Goal: Register for event/course

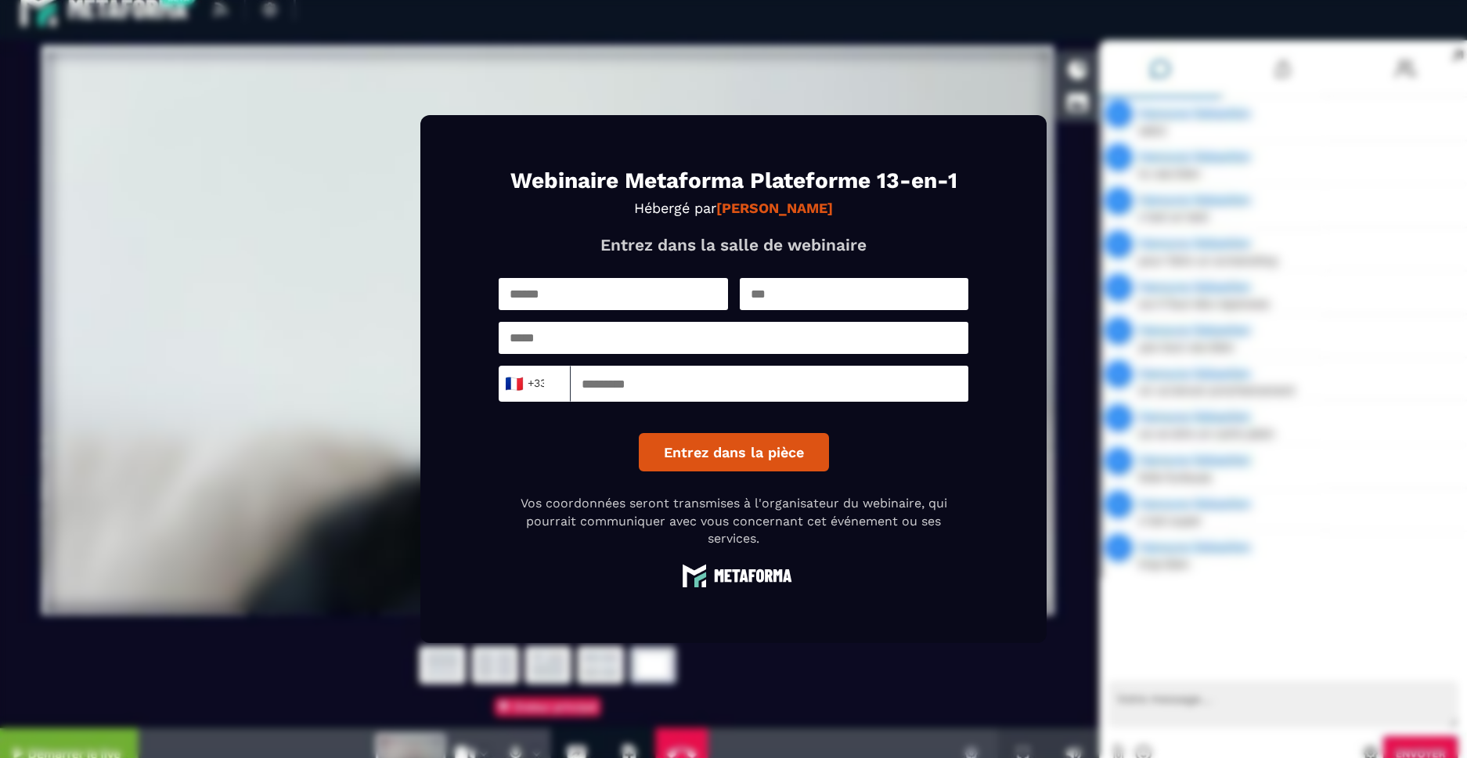
click at [567, 294] on input "text" at bounding box center [613, 294] width 229 height 32
type input "******"
click at [787, 300] on input "text" at bounding box center [854, 294] width 229 height 32
type input "*******"
click at [795, 356] on div "****** ******* 🇫🇷 +33 Loading... Entrez dans la pièce" at bounding box center [734, 374] width 470 height 193
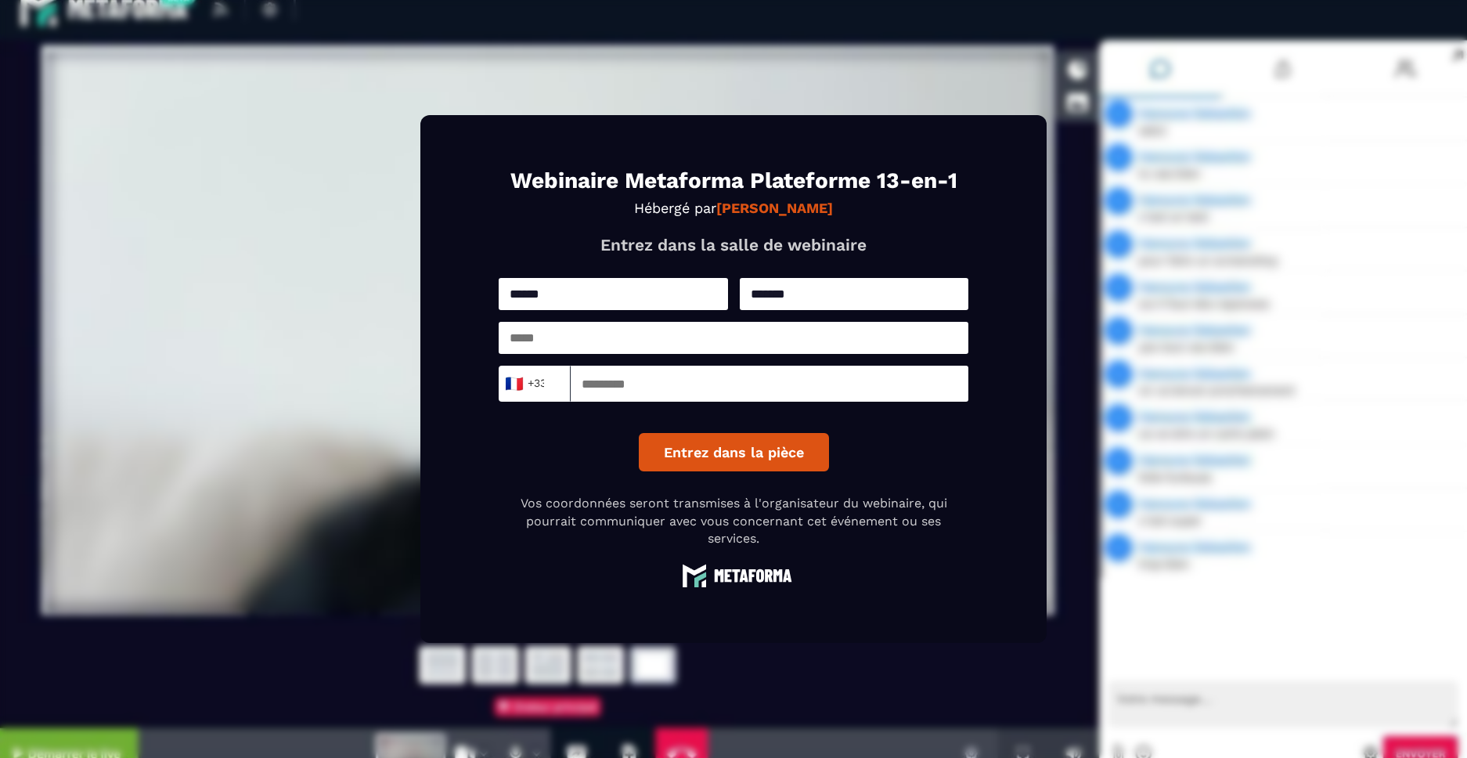
click at [785, 334] on input "email" at bounding box center [734, 338] width 470 height 32
type input "**********"
click at [671, 394] on input at bounding box center [770, 384] width 398 height 36
type input "*********"
click at [712, 464] on button "Entrez dans la pièce" at bounding box center [734, 452] width 190 height 38
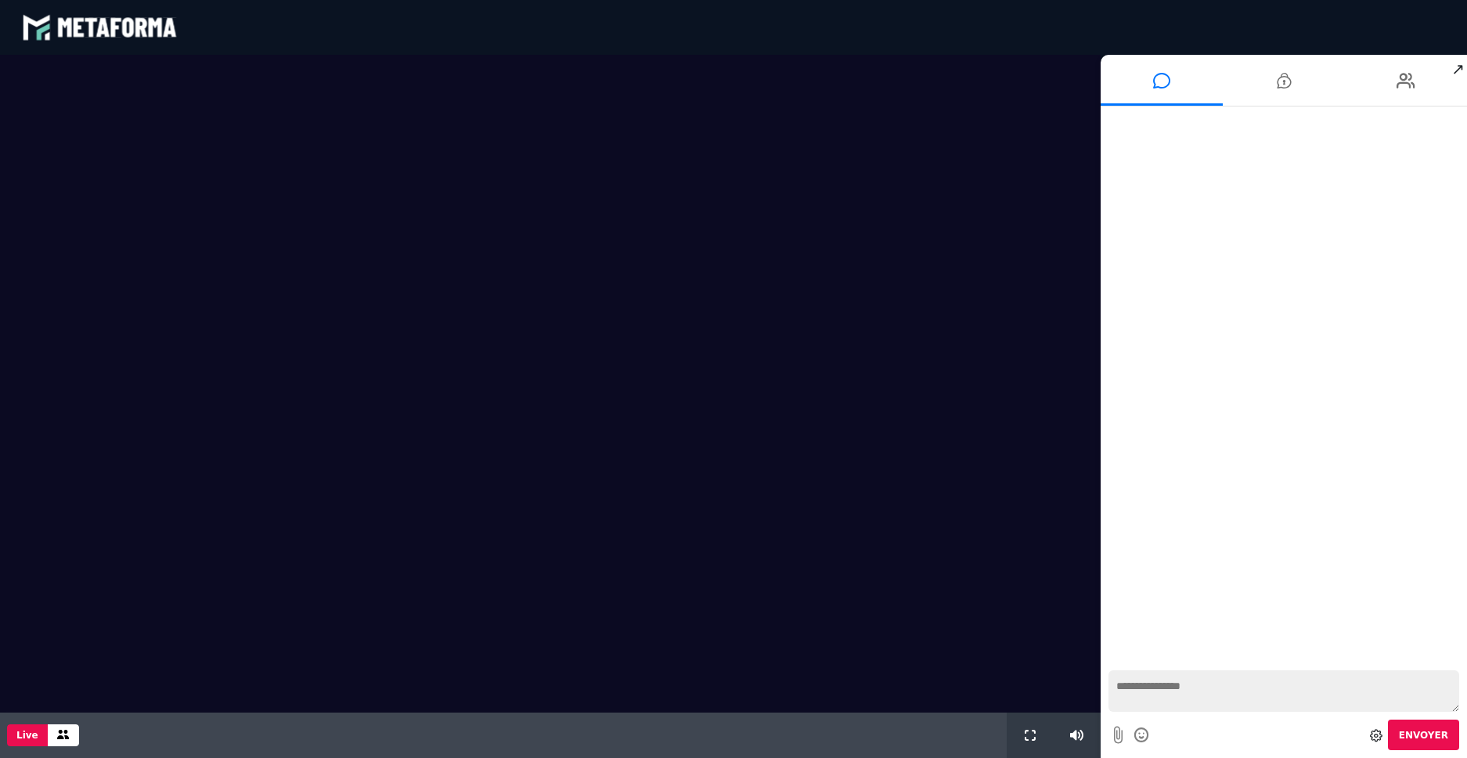
scroll to position [784, 0]
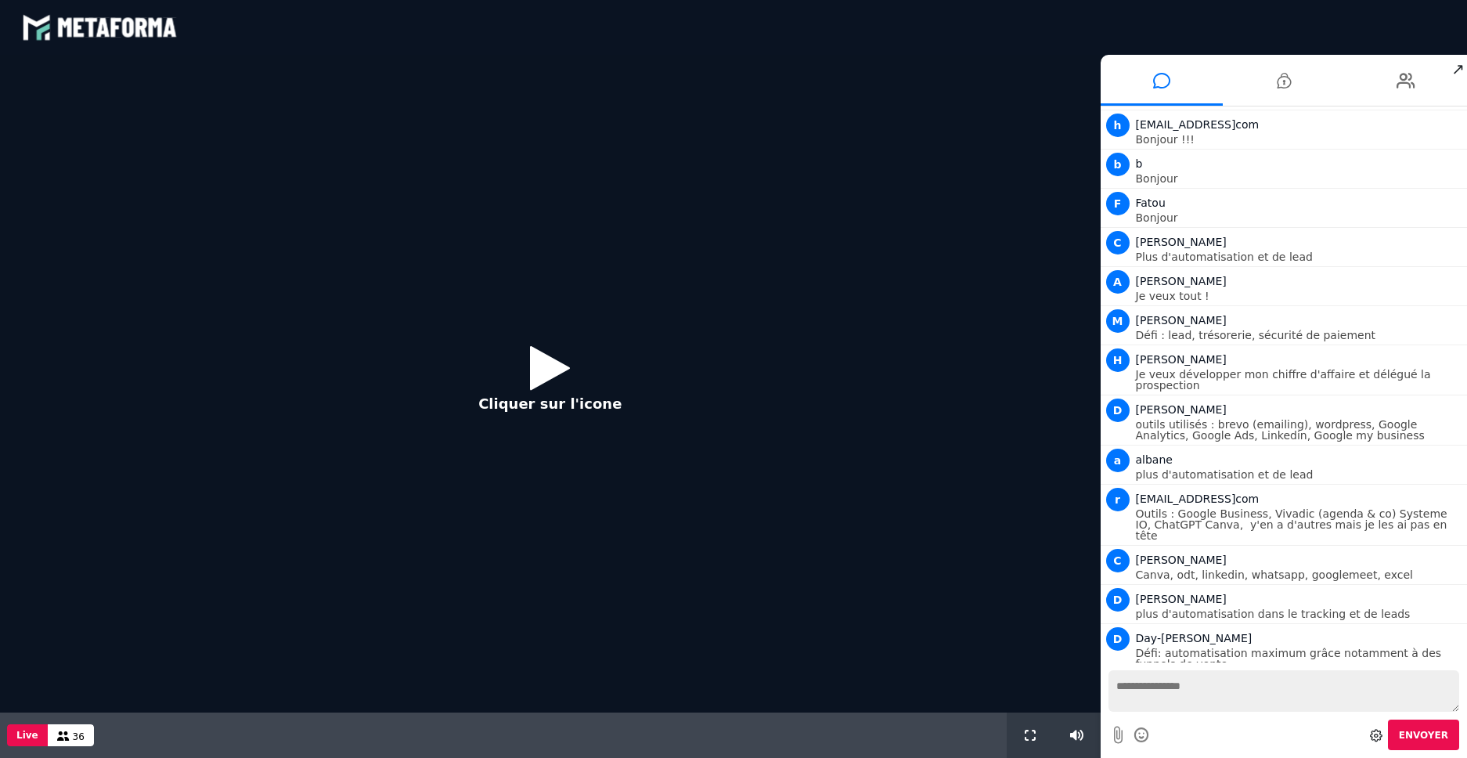
click at [530, 355] on icon at bounding box center [550, 367] width 40 height 51
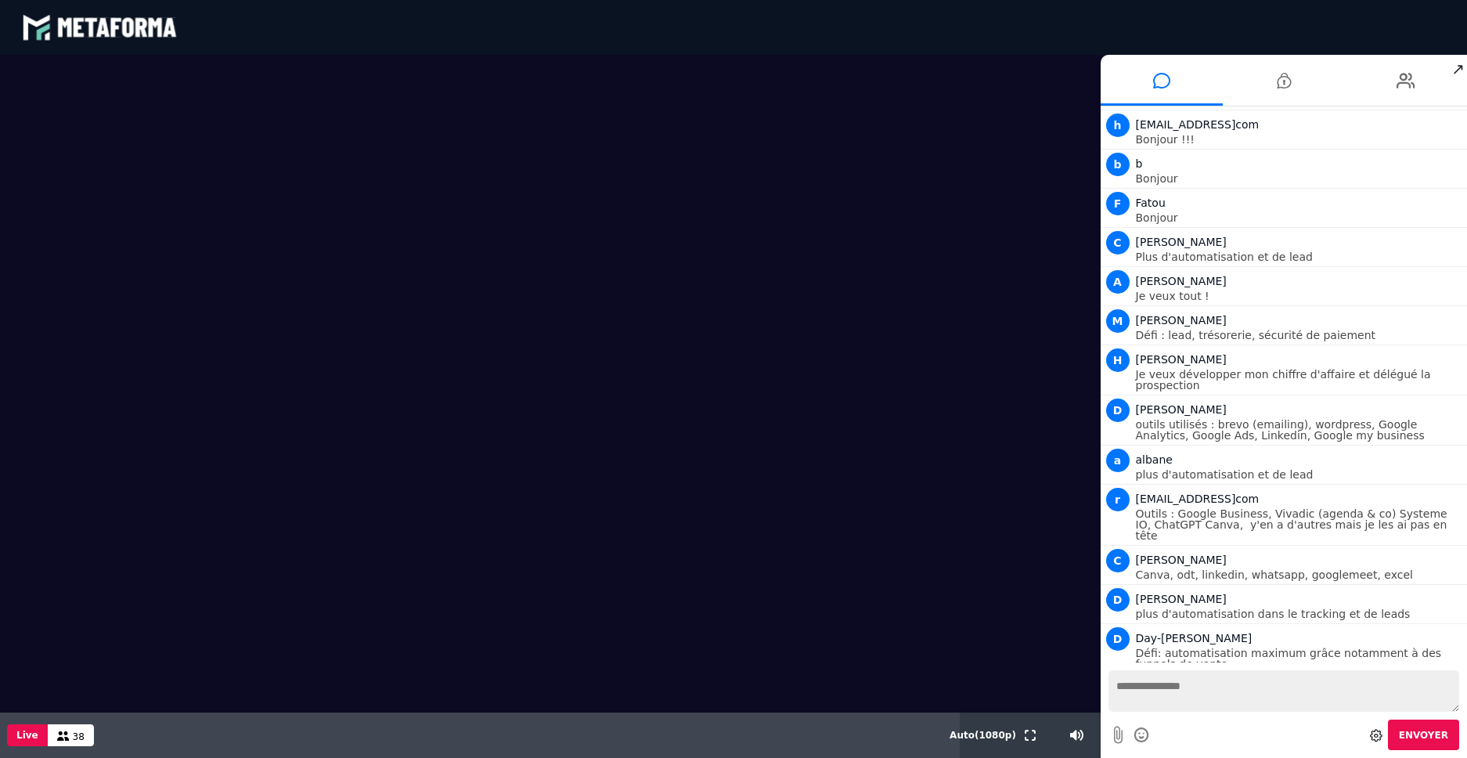
click at [1199, 692] on textarea at bounding box center [1285, 690] width 352 height 41
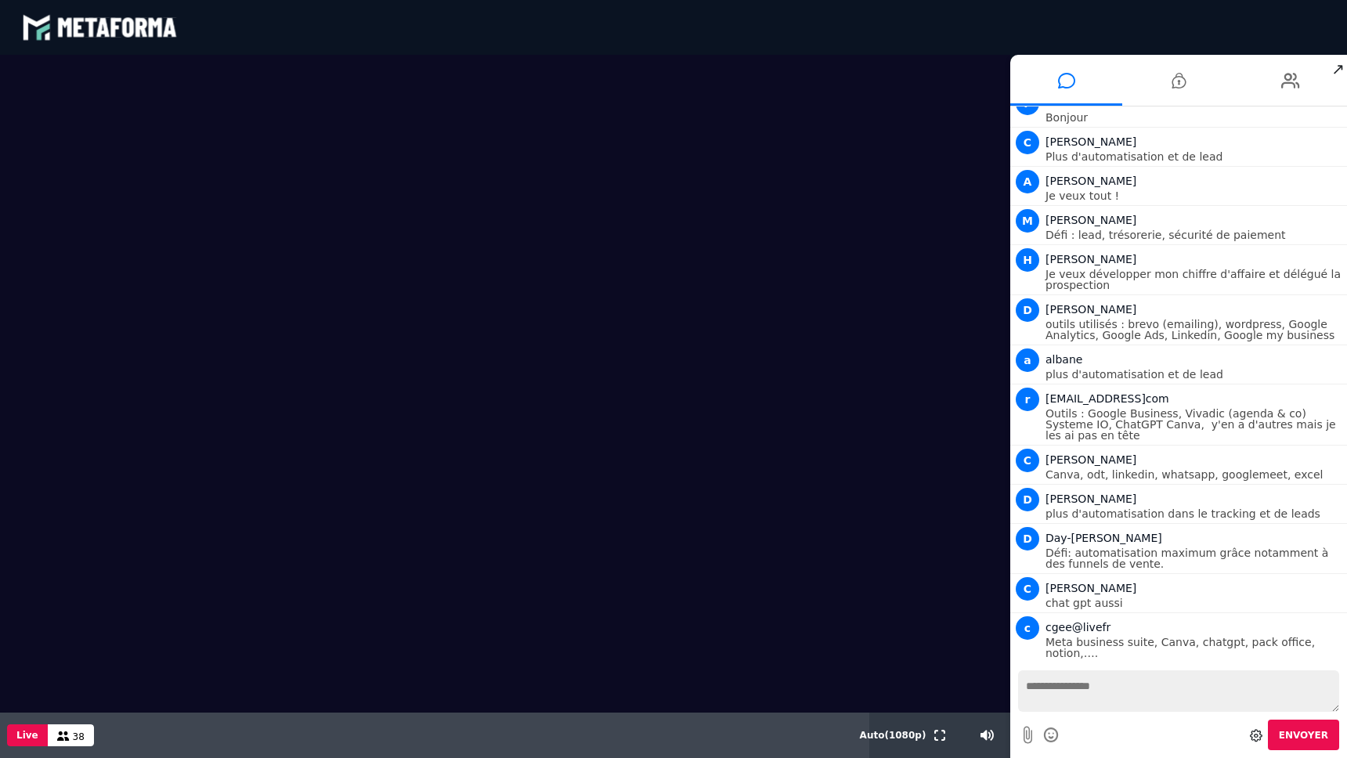
scroll to position [934, 0]
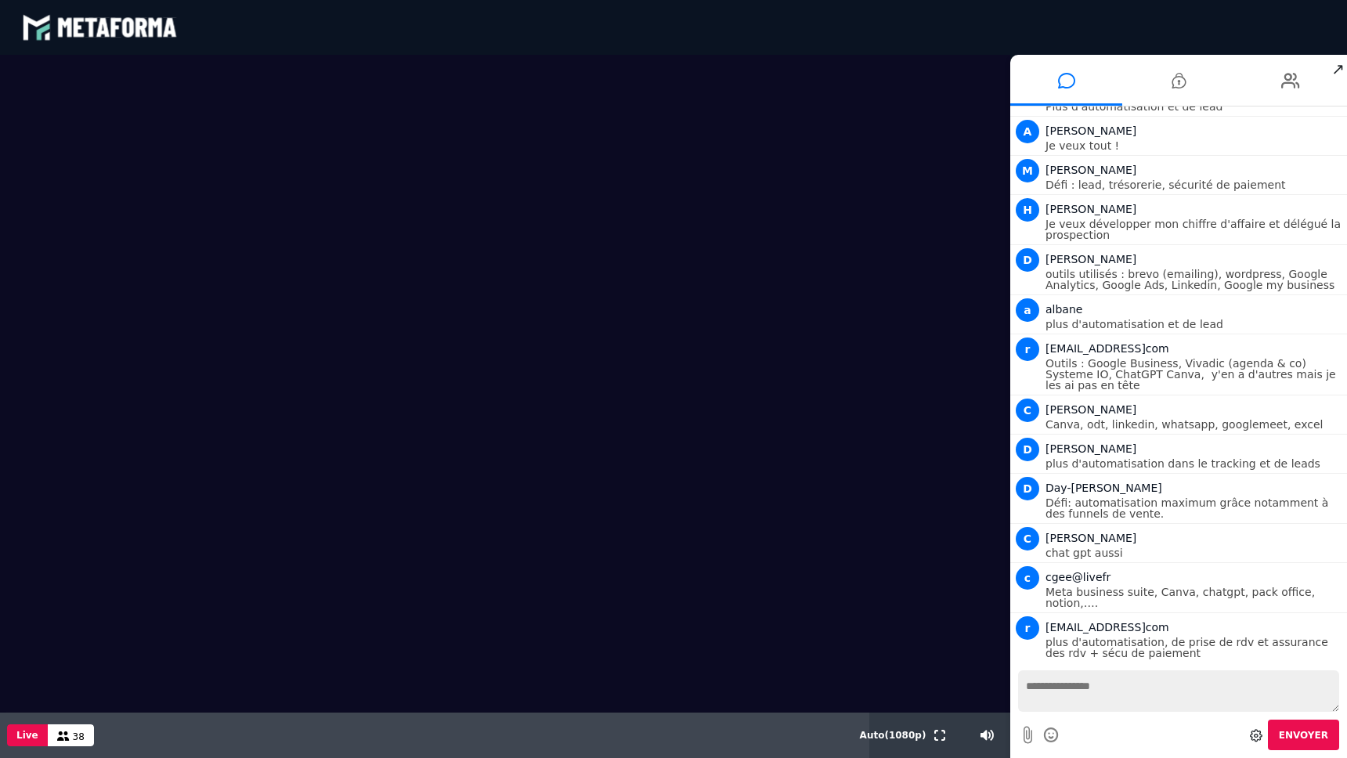
click at [1079, 697] on textarea at bounding box center [1178, 690] width 321 height 41
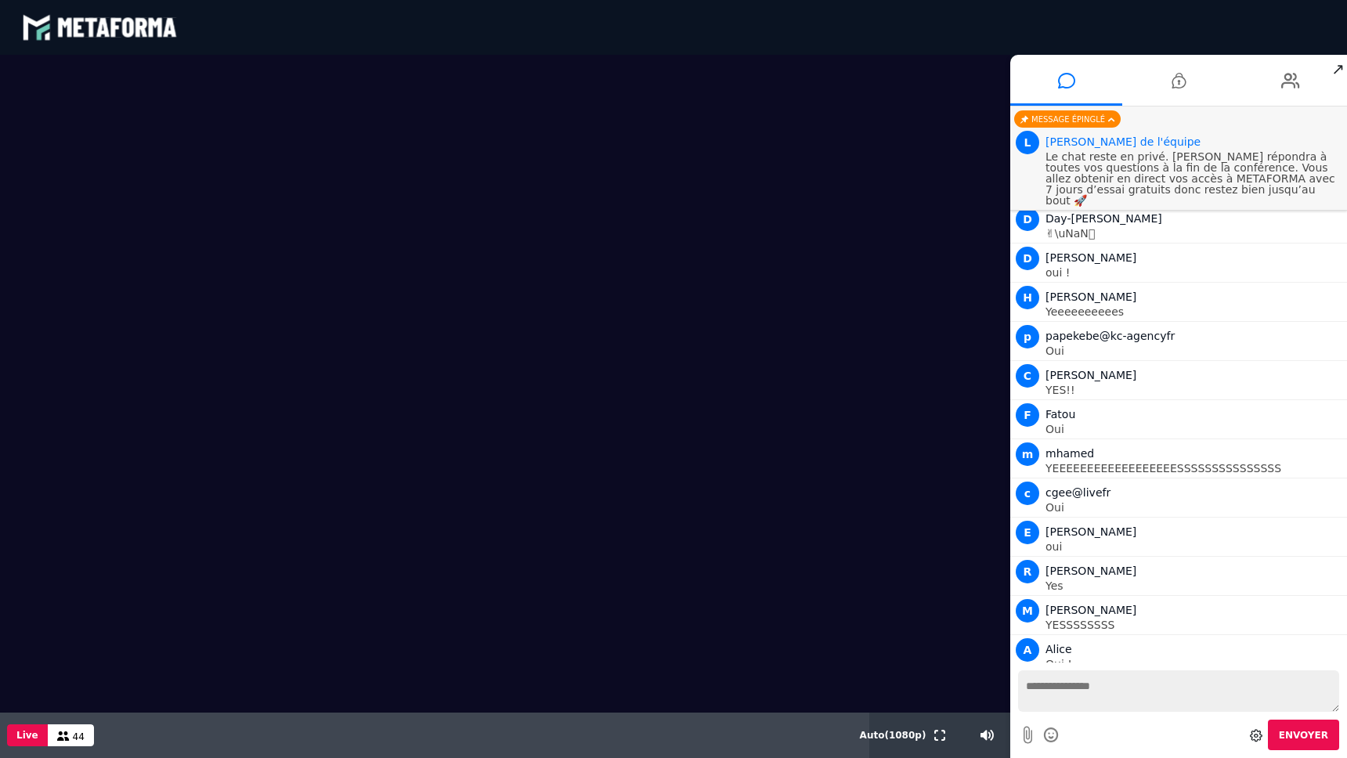
scroll to position [1856, 0]
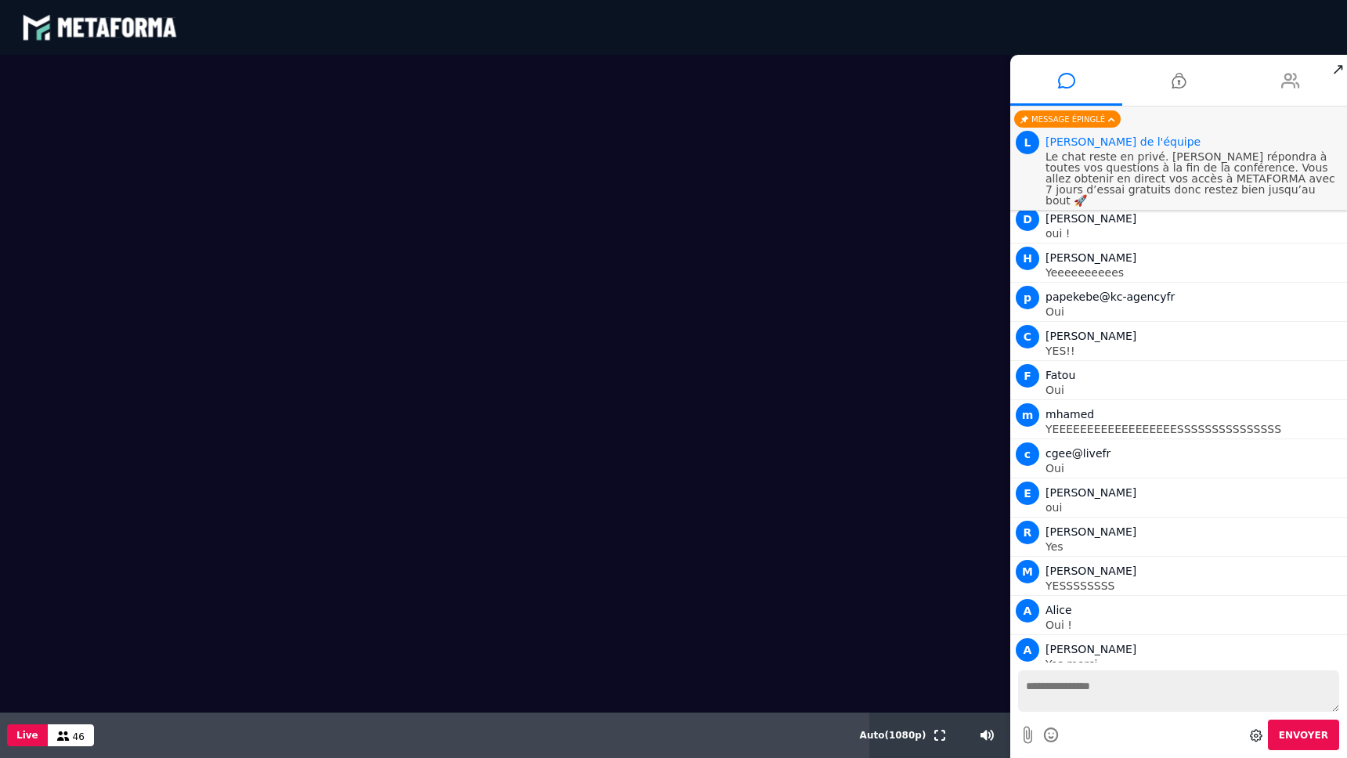
click at [1279, 79] on li at bounding box center [1291, 80] width 112 height 51
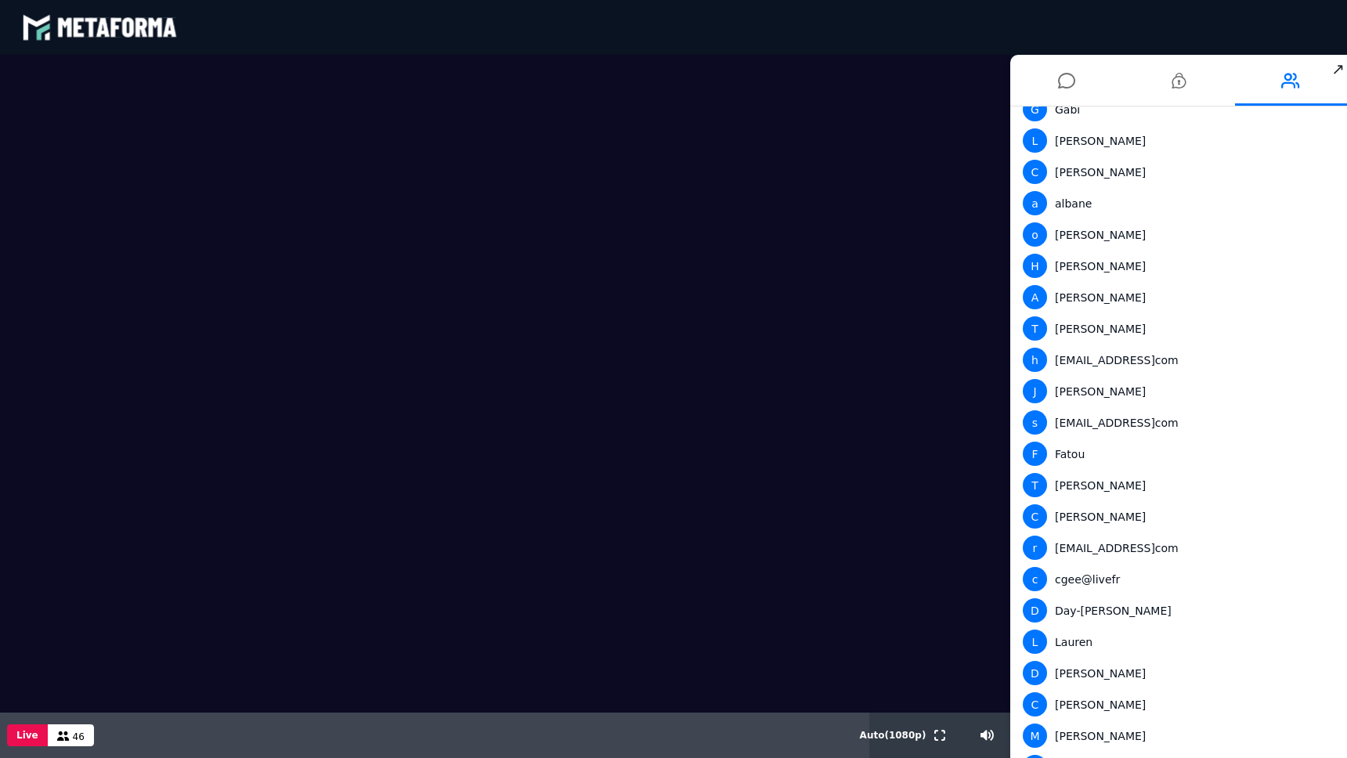
scroll to position [74, 0]
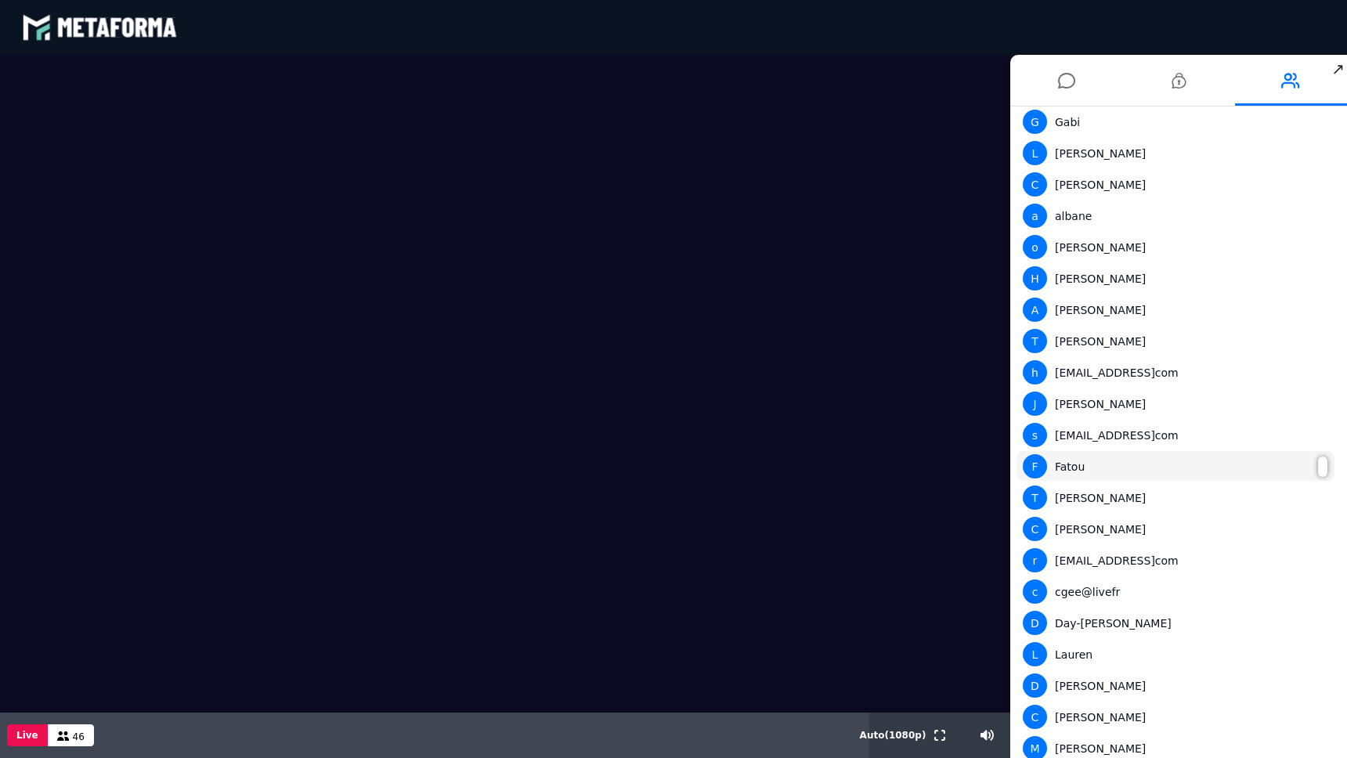
click at [1078, 464] on div "F Fatou" at bounding box center [1175, 466] width 305 height 24
click at [1318, 466] on div at bounding box center [1322, 466] width 9 height 20
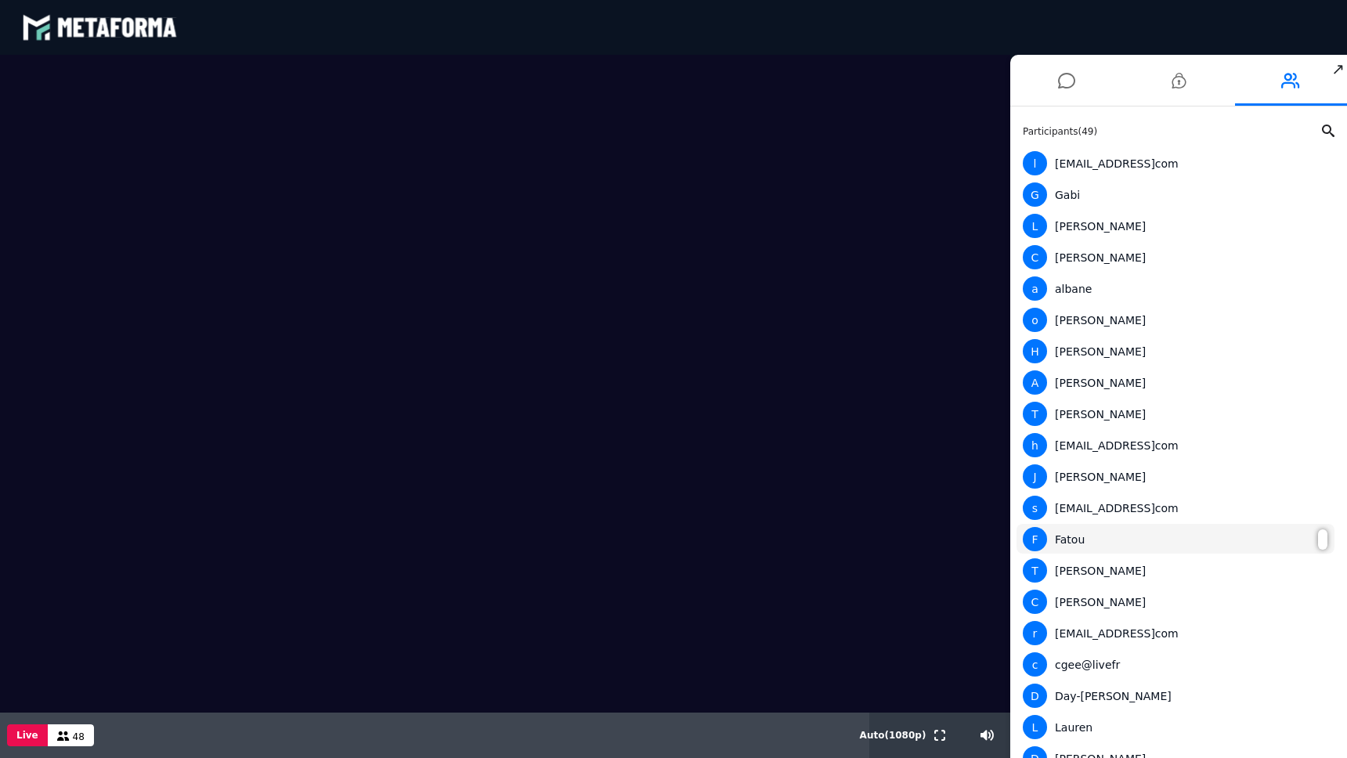
scroll to position [0, 0]
click at [932, 730] on button at bounding box center [939, 734] width 17 height 45
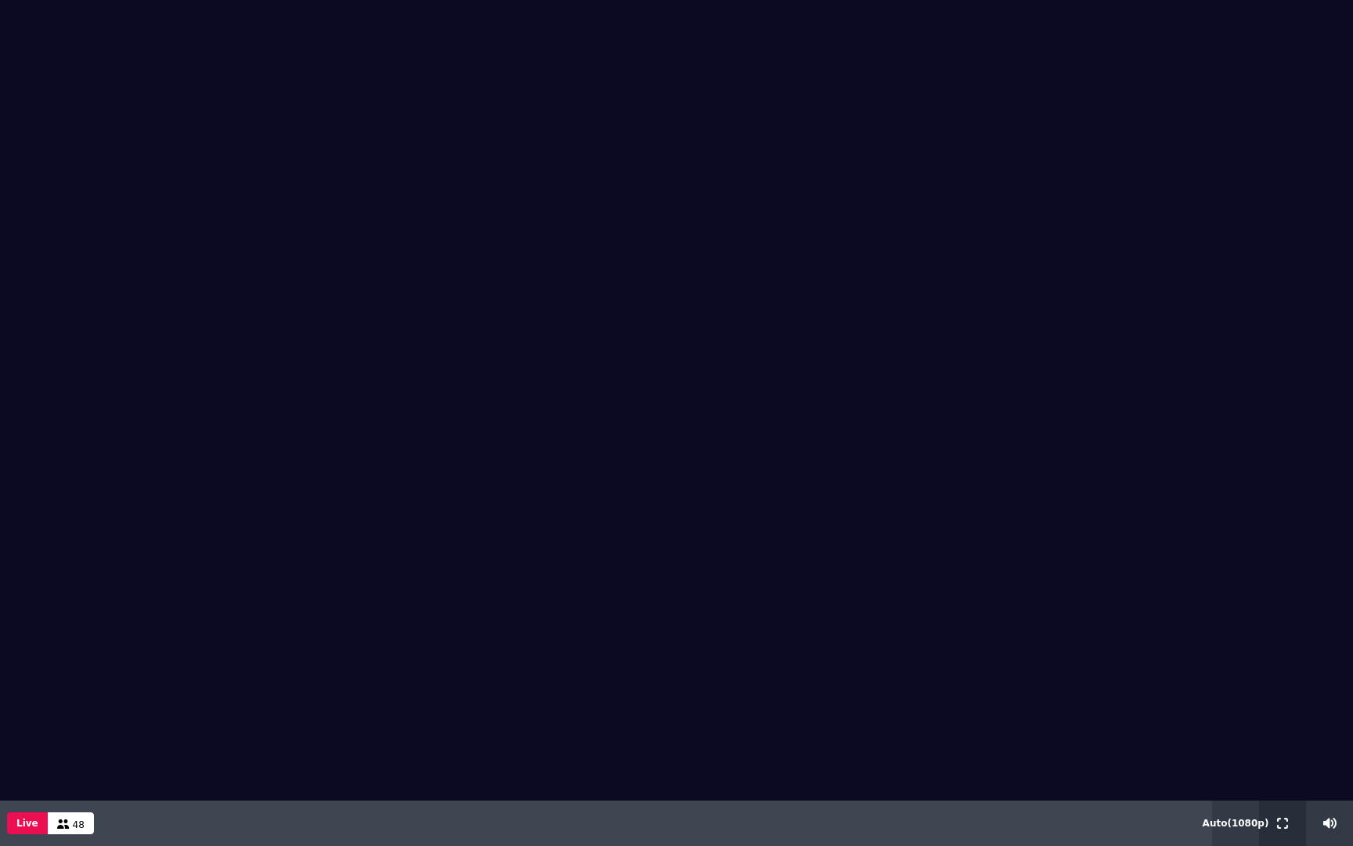
click at [1291, 757] on div at bounding box center [1282, 822] width 47 height 45
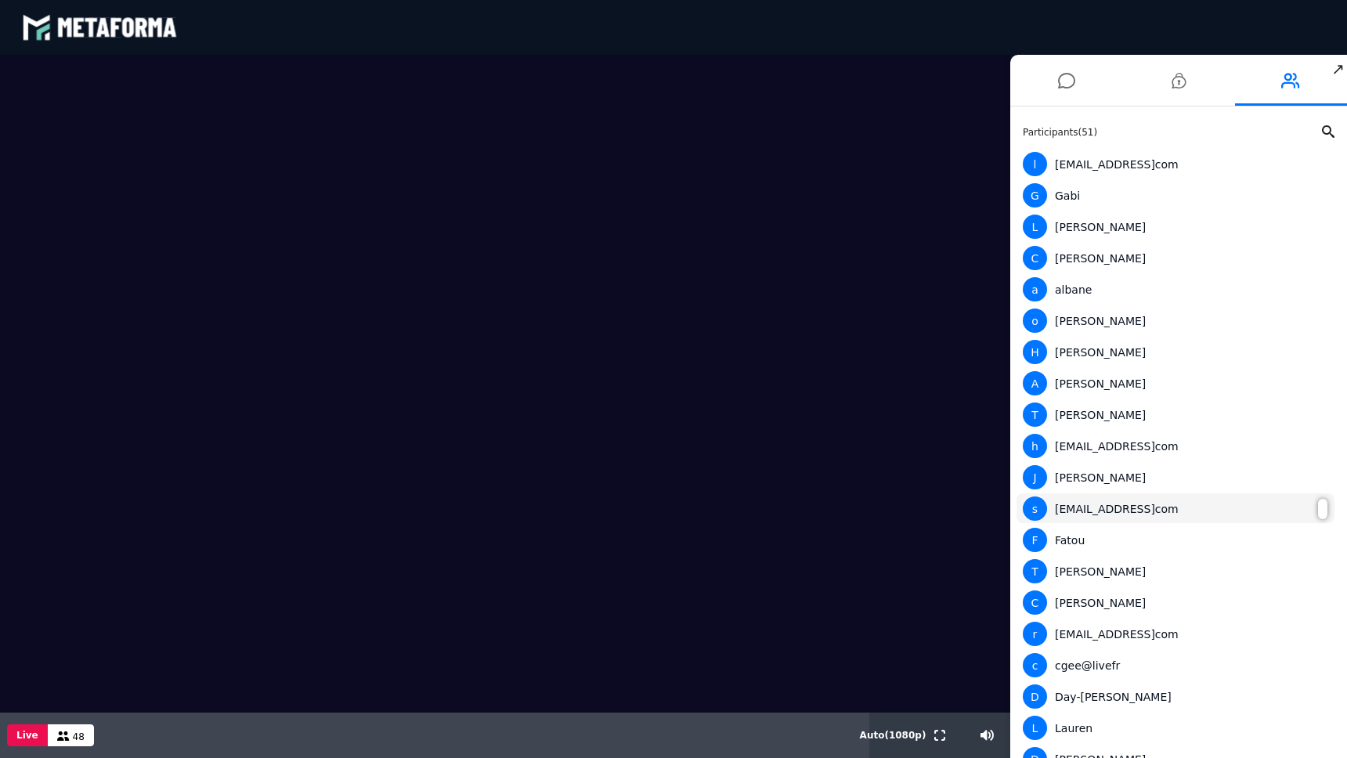
click at [1099, 512] on div "s [EMAIL_ADDRESS]com" at bounding box center [1175, 508] width 305 height 24
click at [1046, 506] on span "s" at bounding box center [1035, 508] width 24 height 24
drag, startPoint x: 1079, startPoint y: 514, endPoint x: 1149, endPoint y: 514, distance: 69.7
click at [1116, 514] on div "s [EMAIL_ADDRESS]com" at bounding box center [1175, 508] width 305 height 24
click at [1190, 510] on div "s [EMAIL_ADDRESS]com" at bounding box center [1175, 508] width 305 height 24
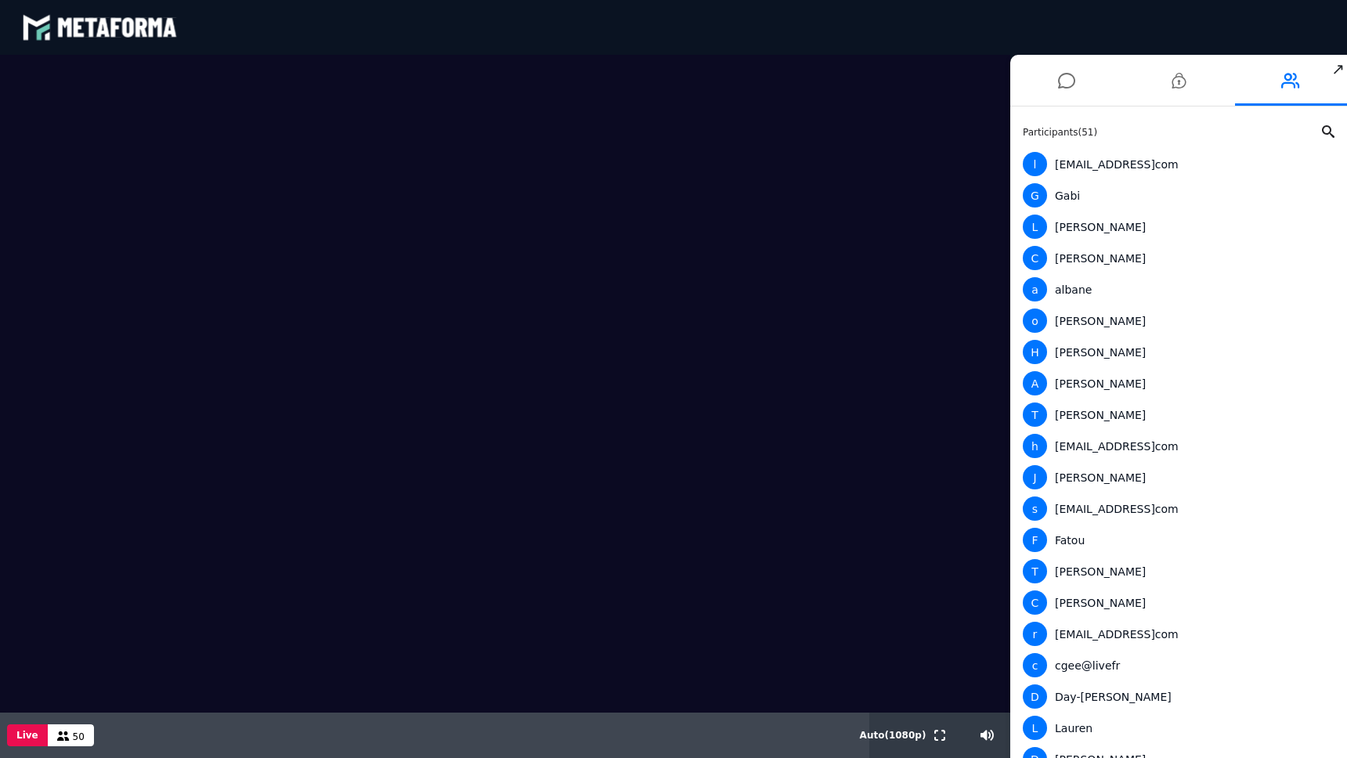
click at [1335, 69] on span "↗" at bounding box center [1338, 69] width 18 height 28
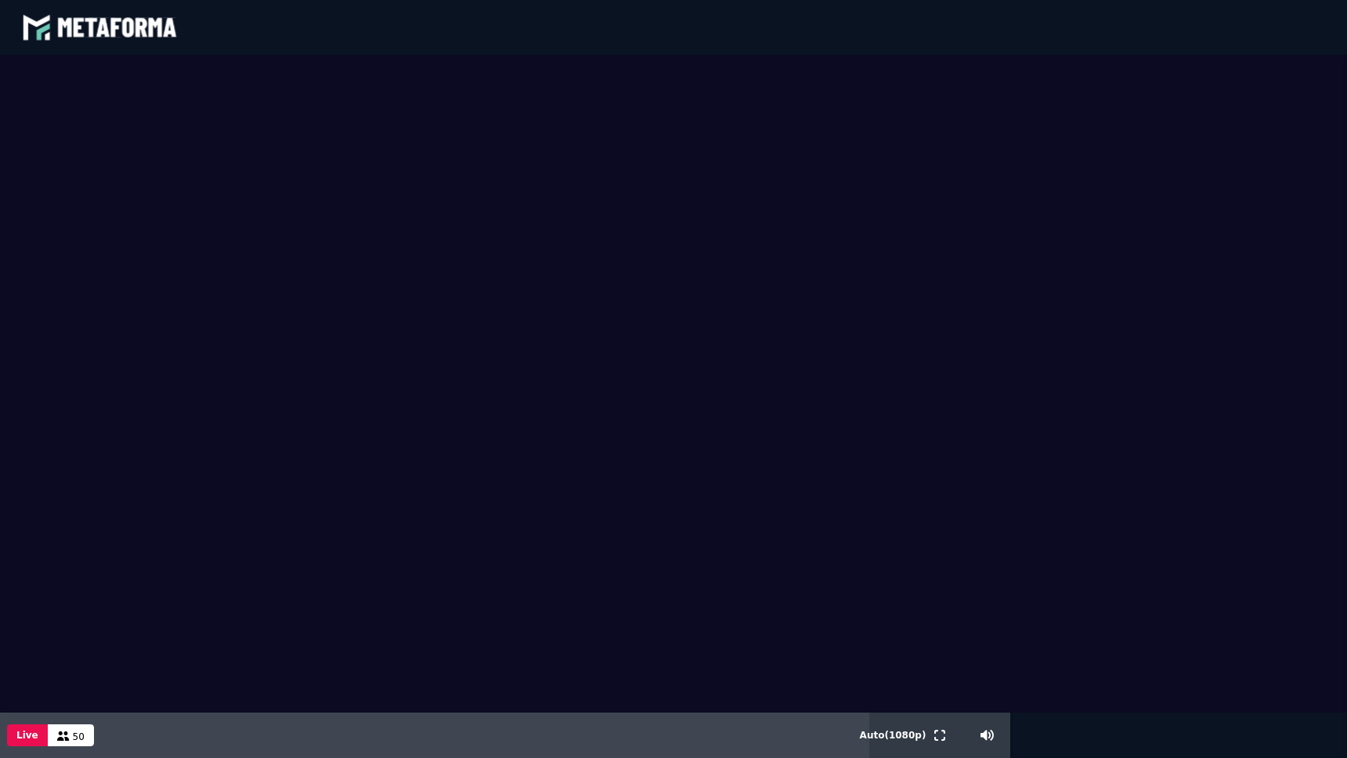
scroll to position [1857, 0]
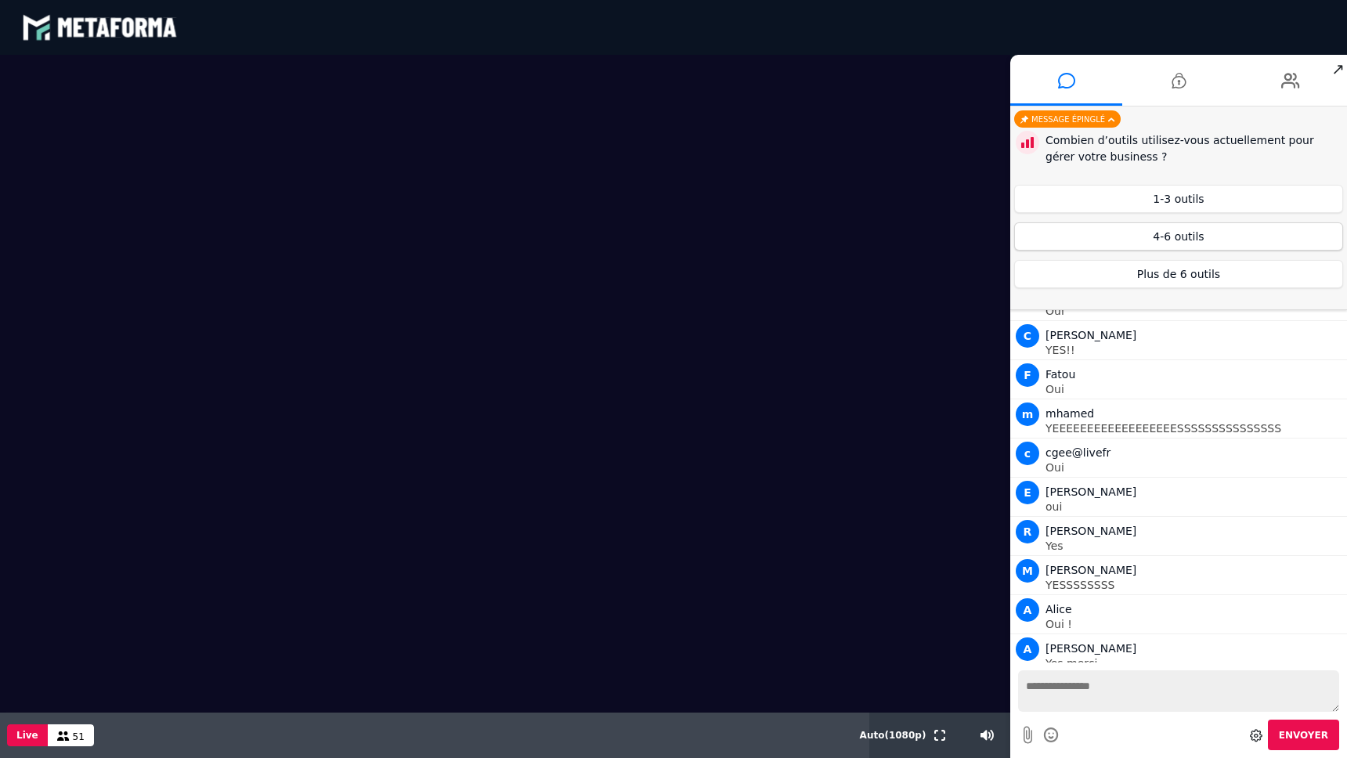
click at [1206, 239] on button "4-6 outils" at bounding box center [1178, 236] width 329 height 28
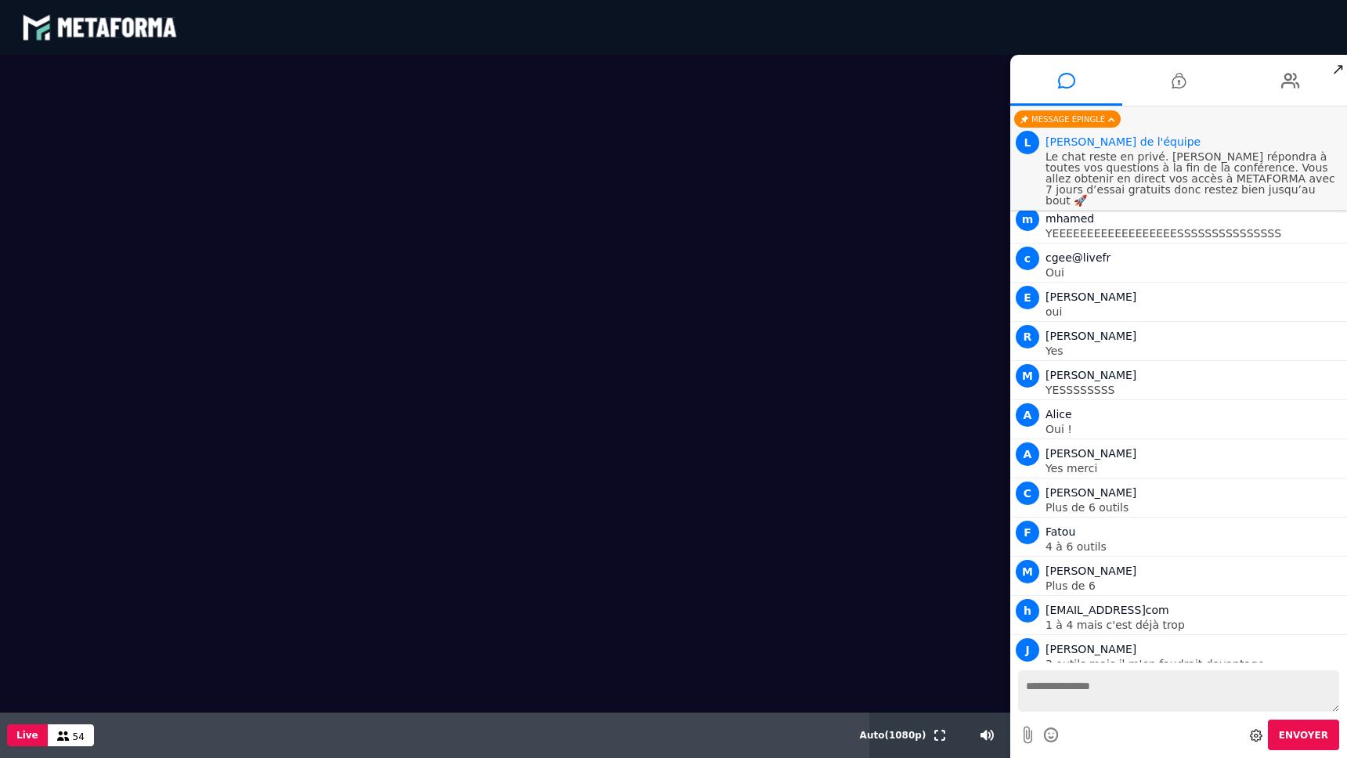
scroll to position [2125, 0]
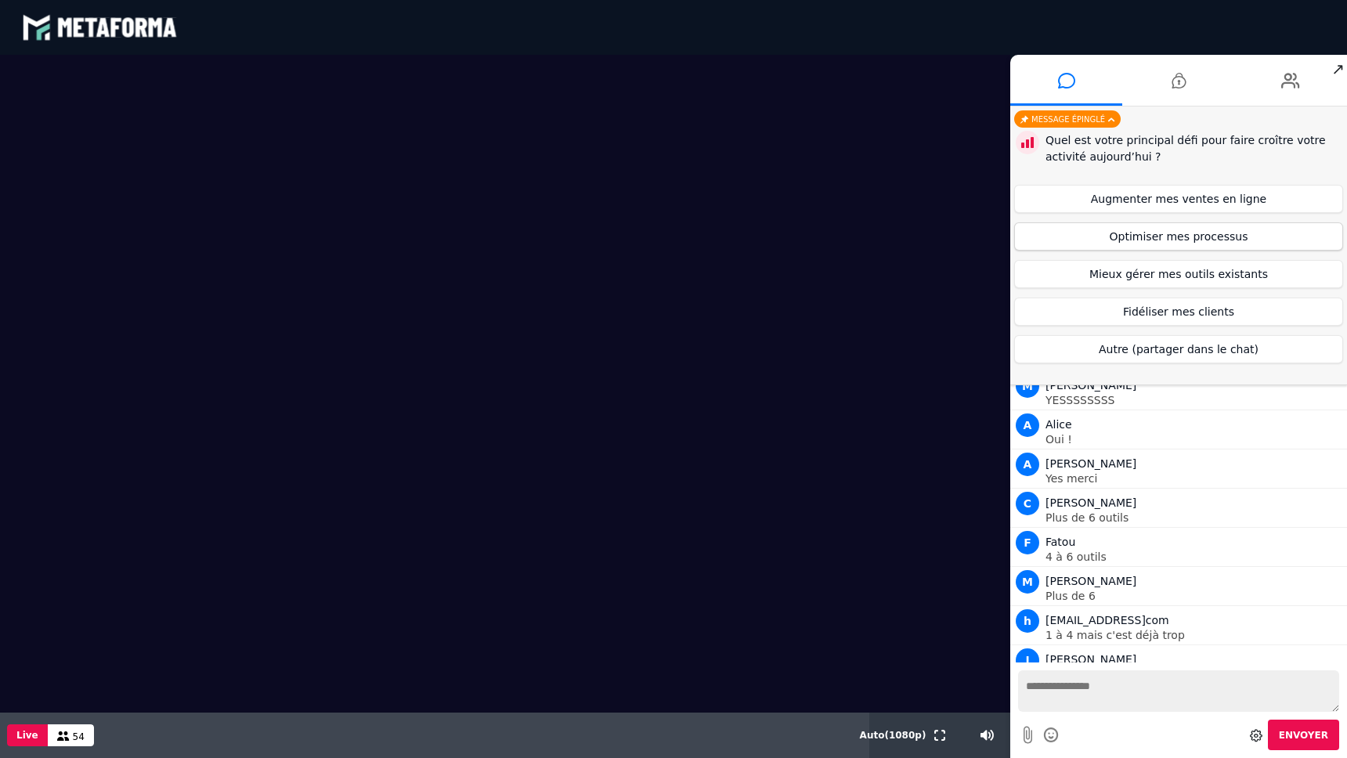
click at [1194, 243] on button "Optimiser mes processus" at bounding box center [1178, 236] width 329 height 28
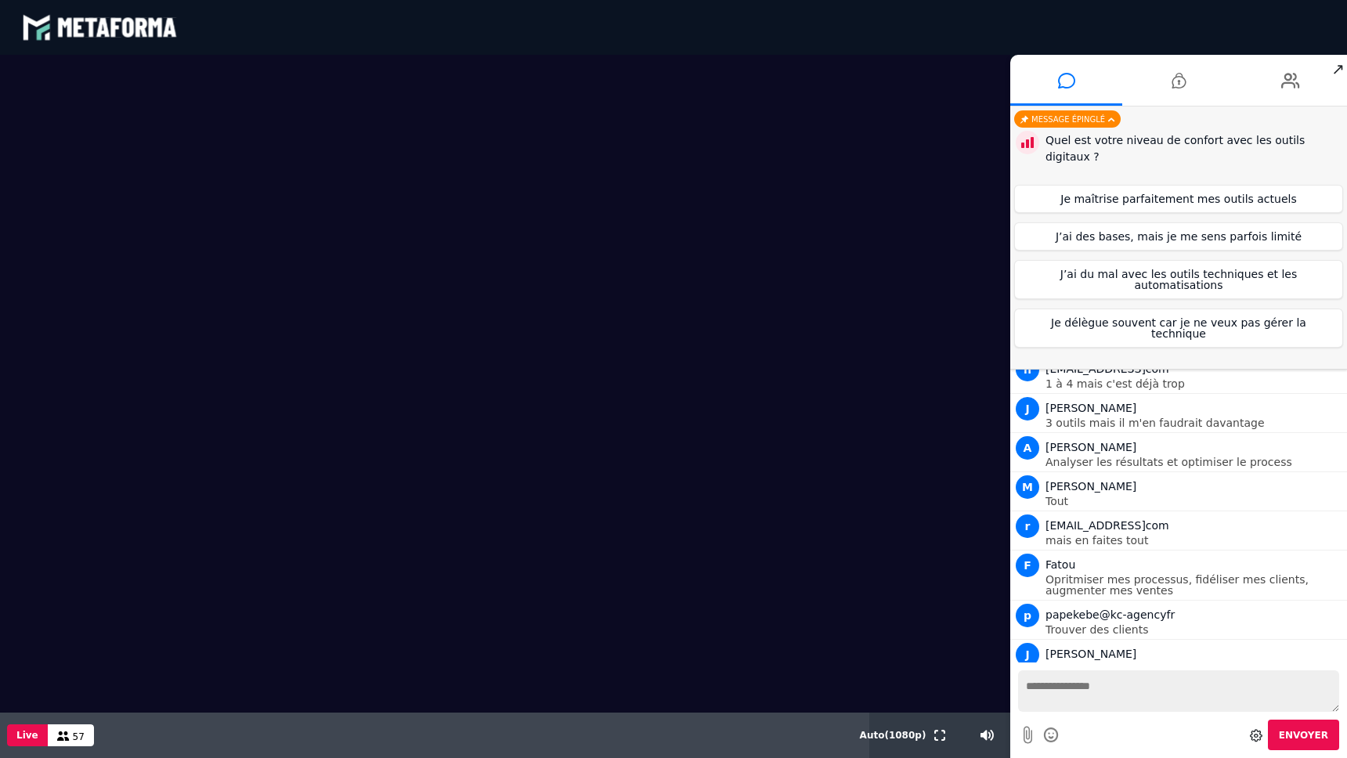
scroll to position [2449, 0]
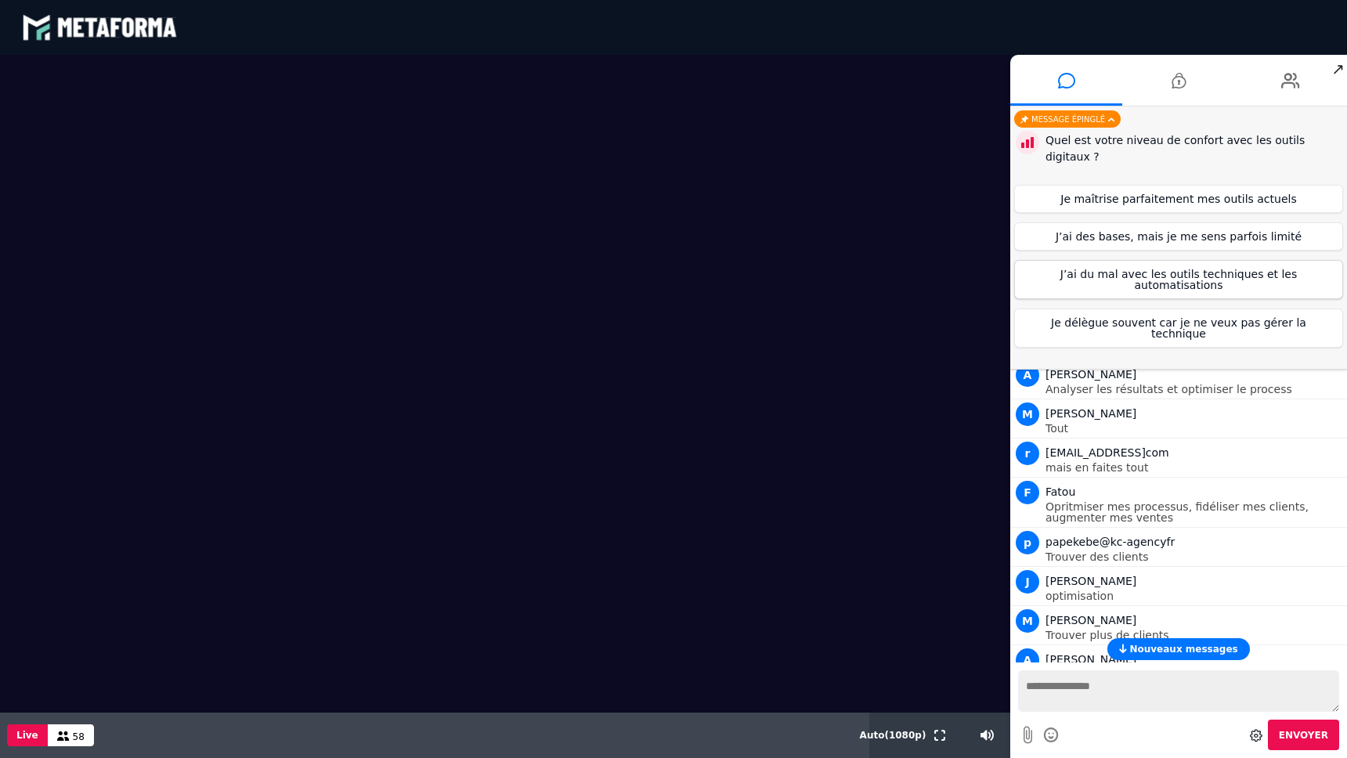
click at [1062, 260] on button "J’ai du mal avec les outils techniques et les automatisations" at bounding box center [1178, 279] width 329 height 39
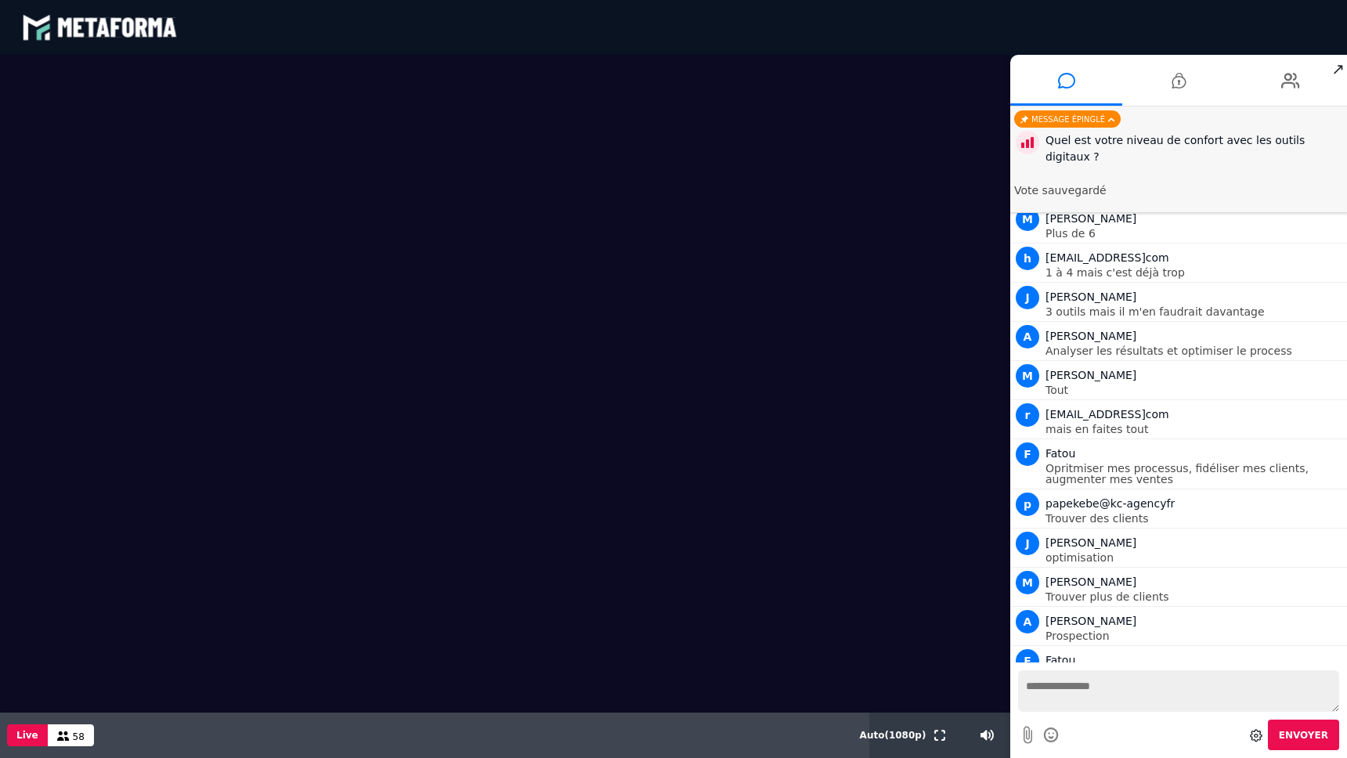
scroll to position [2527, 0]
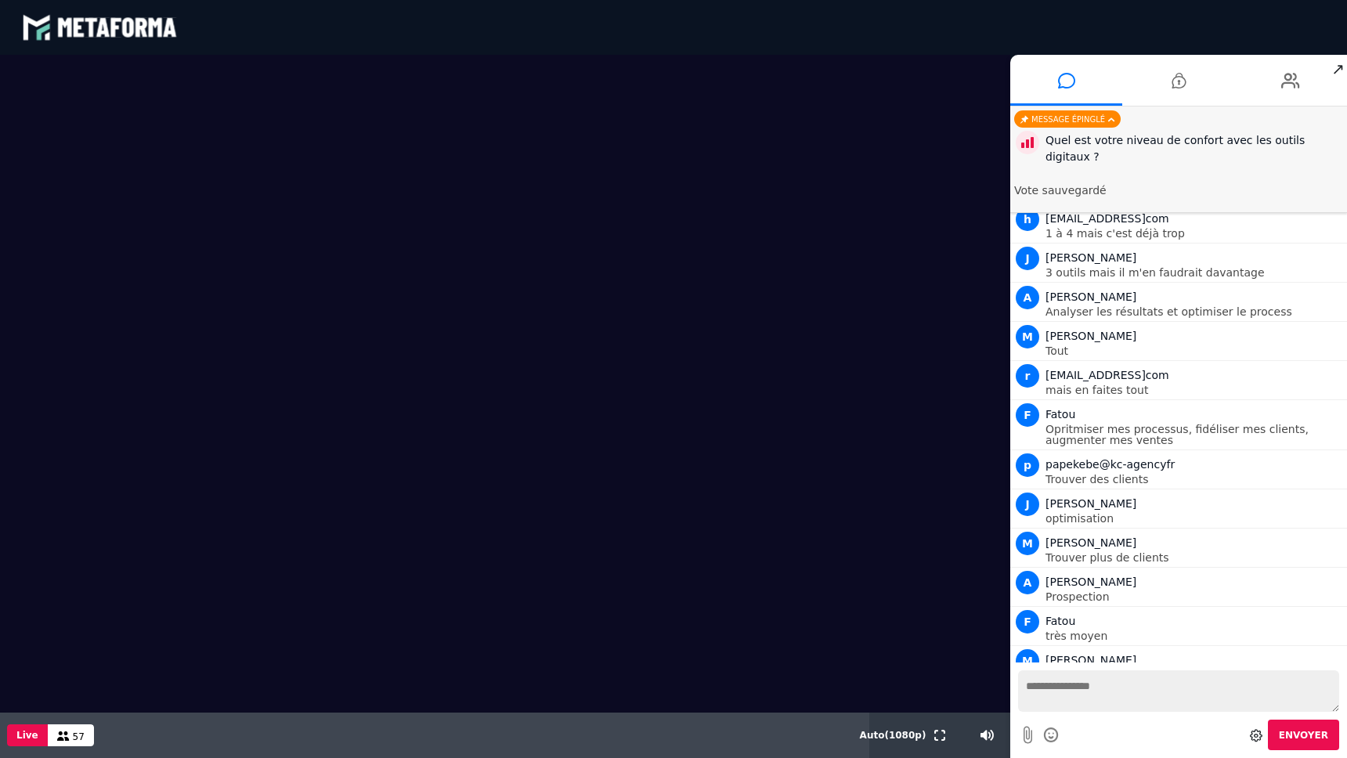
click at [1080, 687] on textarea at bounding box center [1178, 690] width 321 height 41
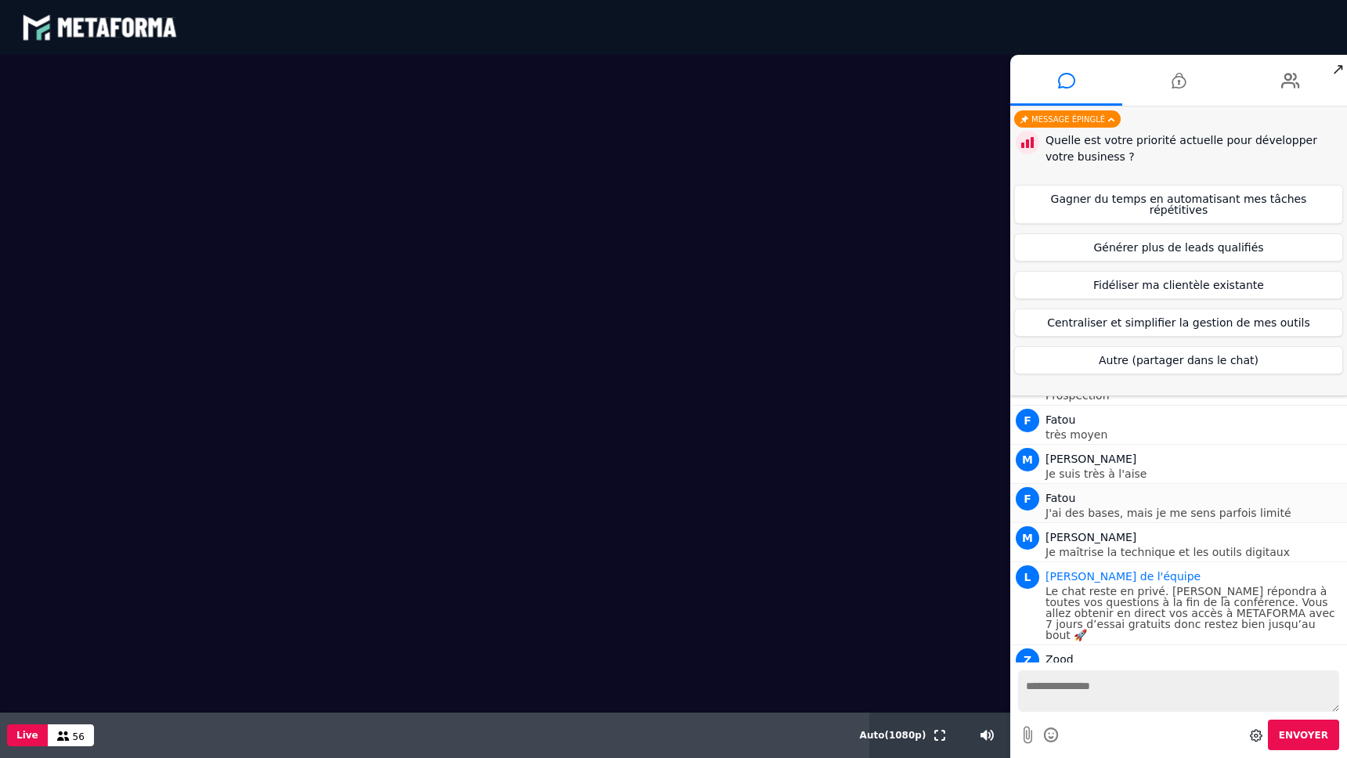
scroll to position [2683, 0]
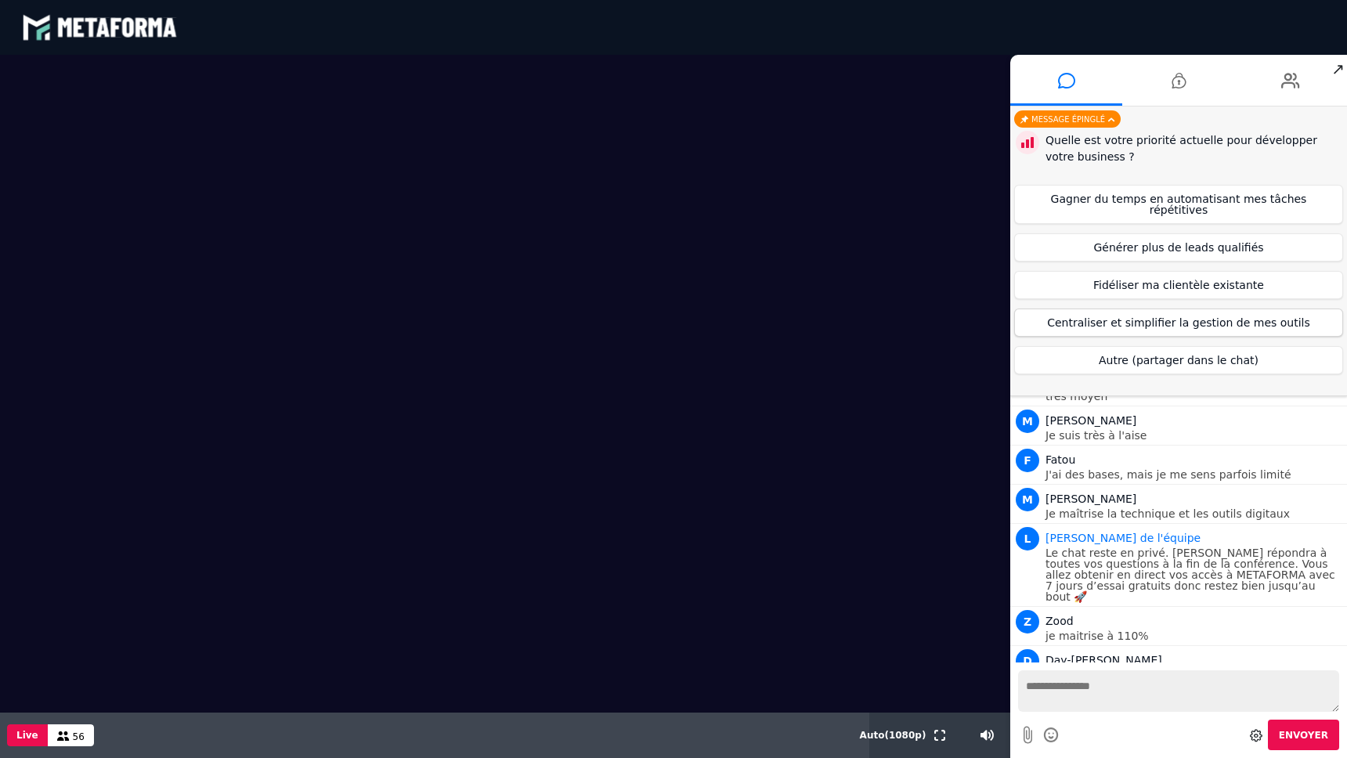
click at [1226, 320] on button "Centraliser et simplifier la gestion de mes outils" at bounding box center [1178, 322] width 329 height 28
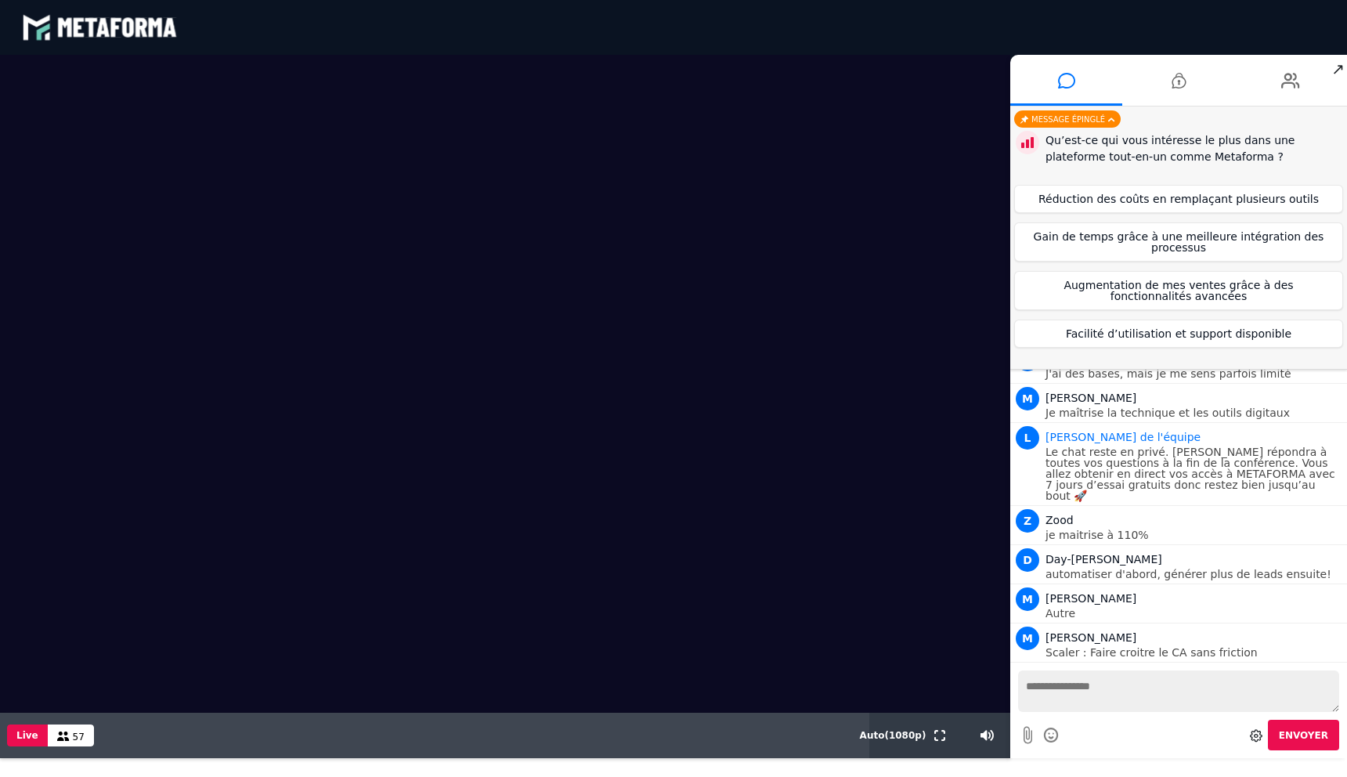
scroll to position [2783, 0]
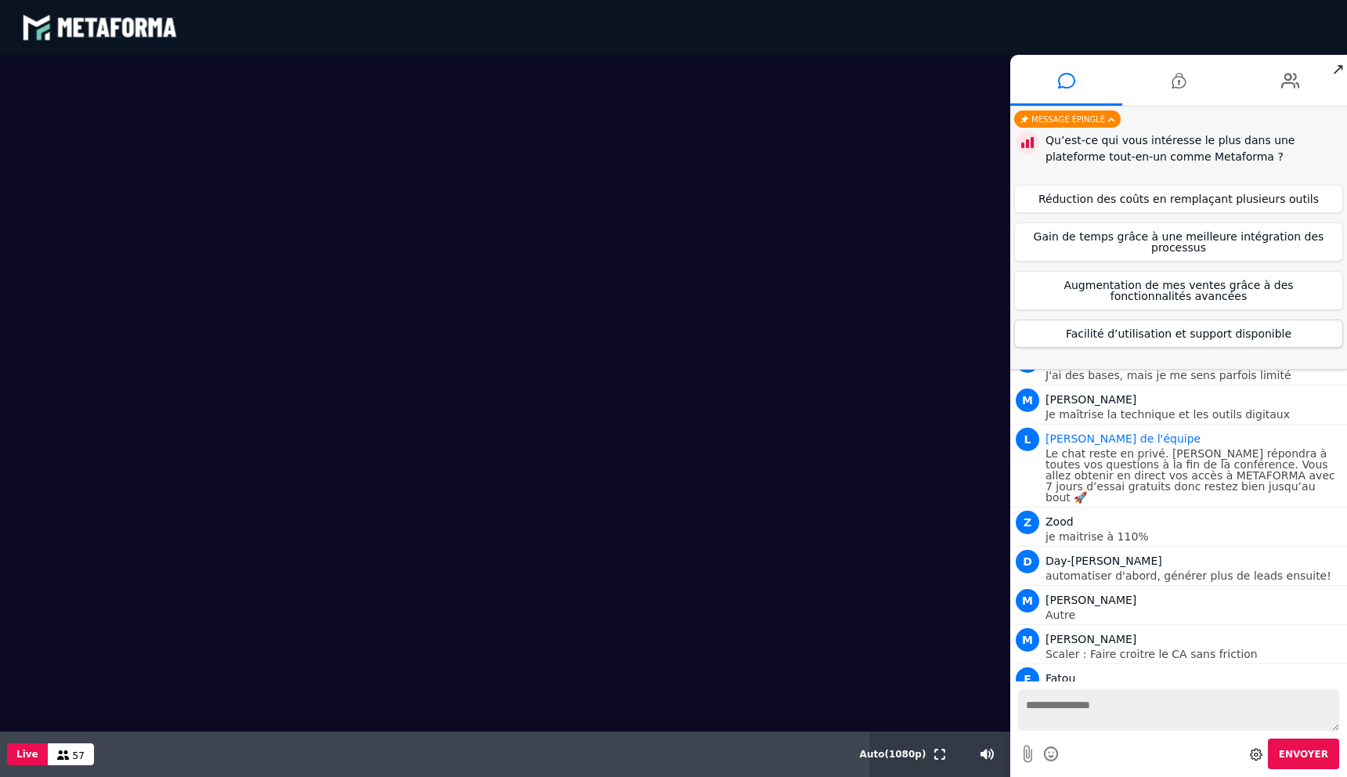
click at [1181, 341] on button "Facilité d’utilisation et support disponible" at bounding box center [1178, 333] width 329 height 28
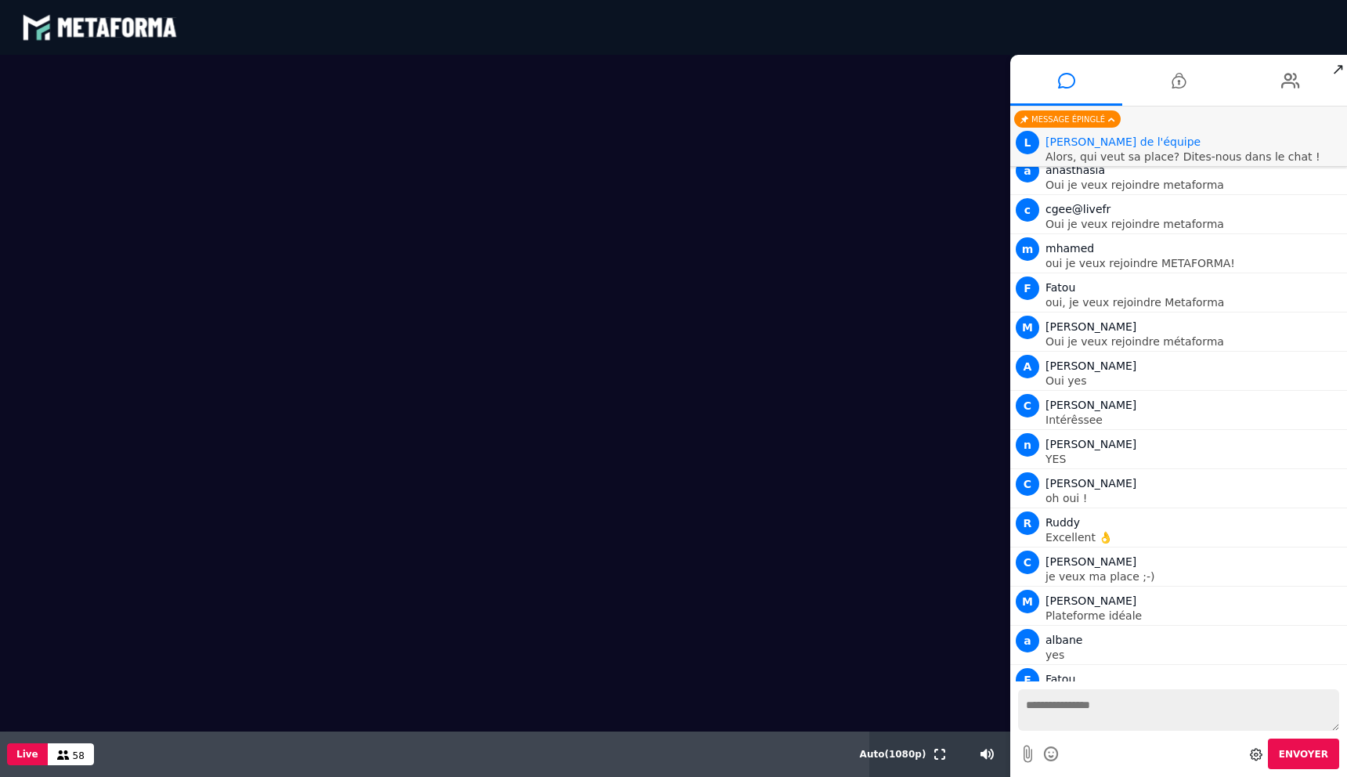
scroll to position [3934, 0]
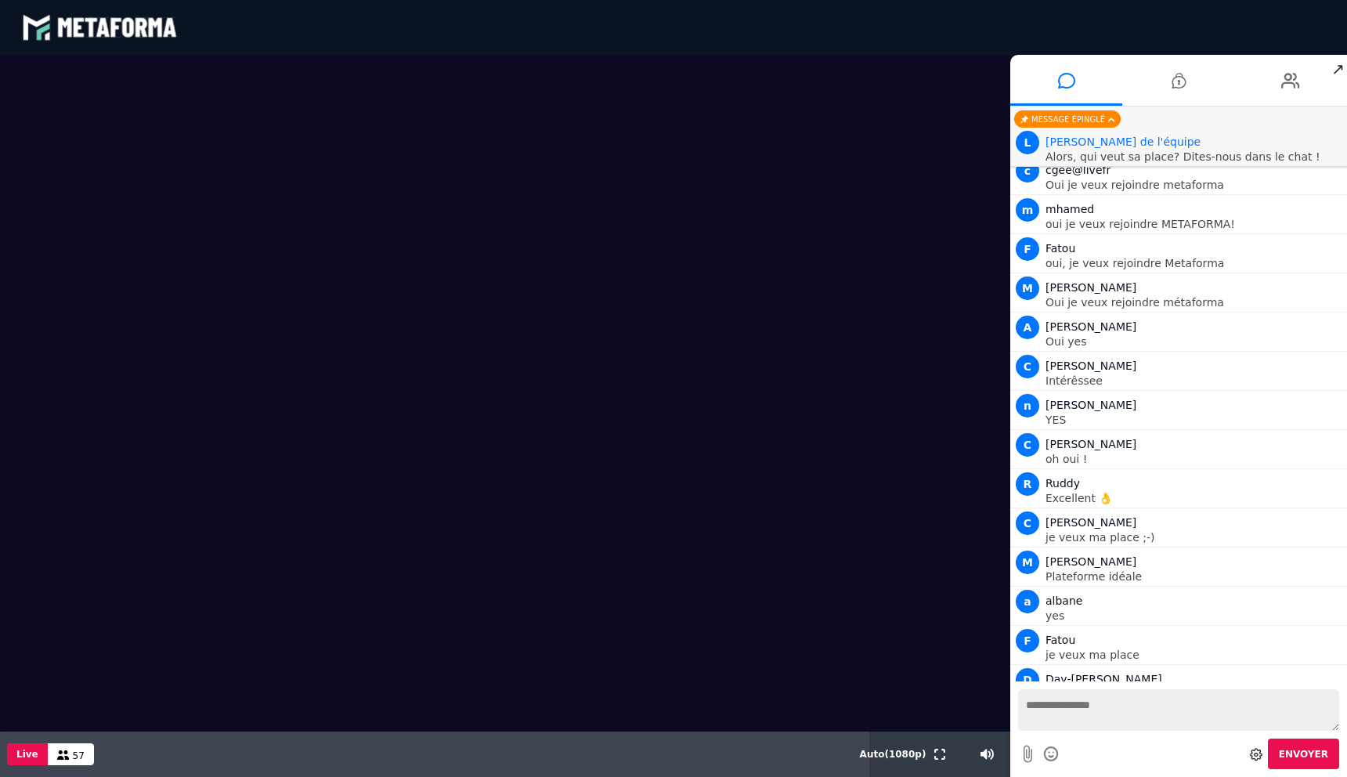
click at [1075, 700] on textarea at bounding box center [1178, 709] width 321 height 41
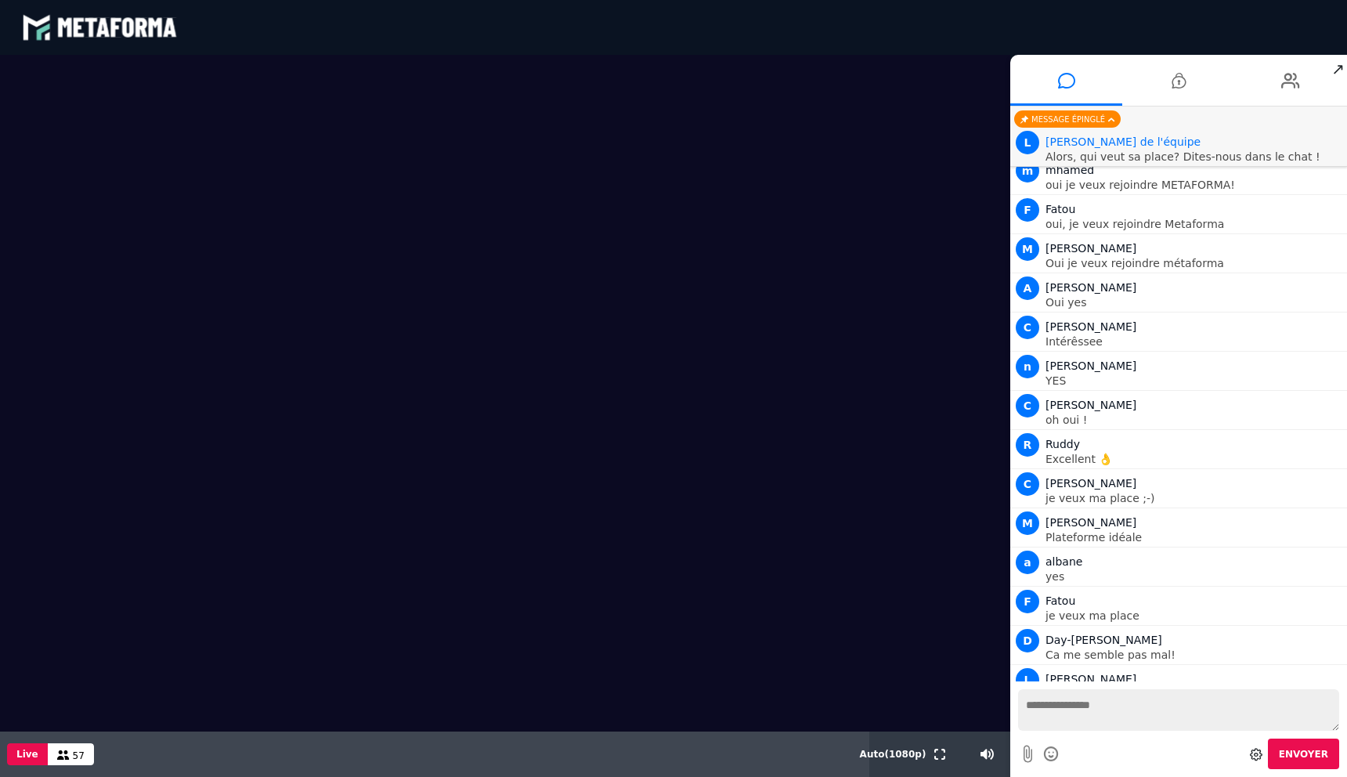
scroll to position [4013, 0]
